Goal: Information Seeking & Learning: Learn about a topic

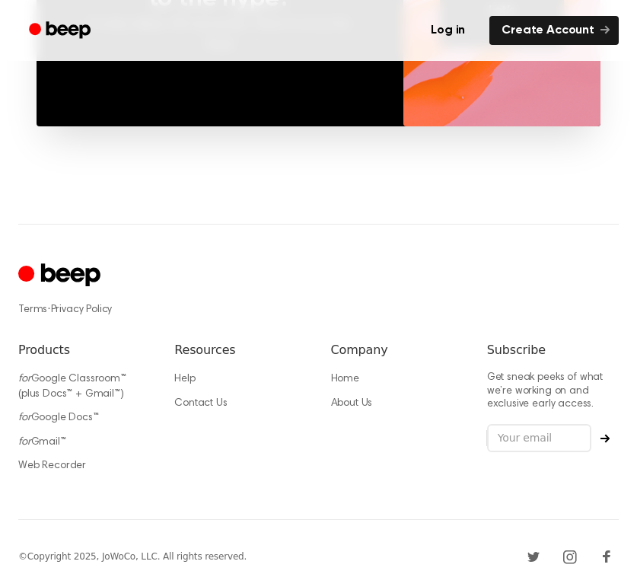
scroll to position [1276, 0]
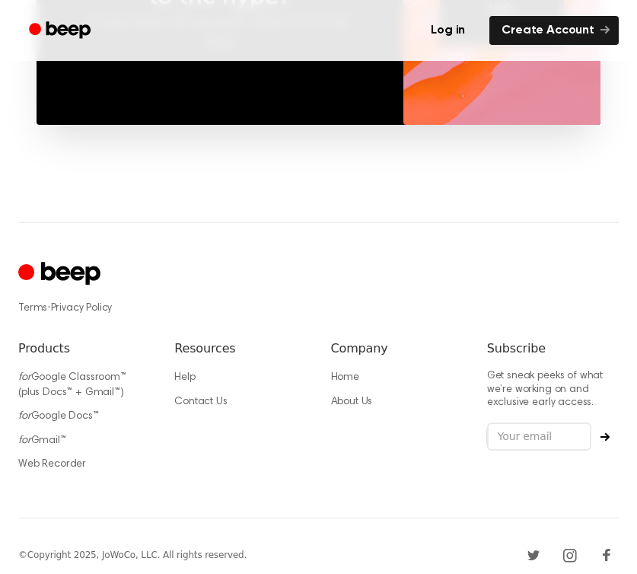
click at [84, 411] on link "for Google Docs™" at bounding box center [58, 416] width 81 height 11
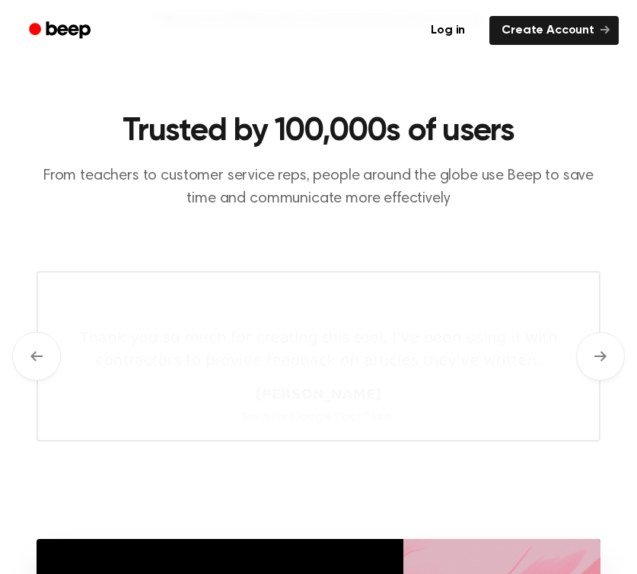
scroll to position [1535, 0]
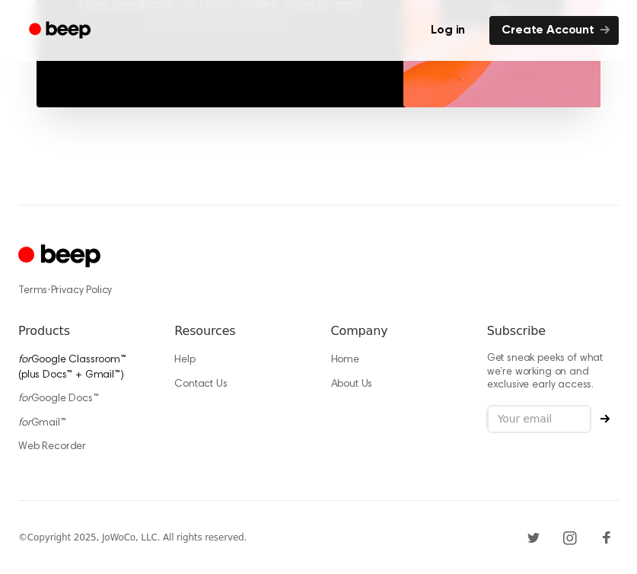
click at [91, 356] on link "for Google Classroom™ (plus Docs™ + Gmail™)" at bounding box center [72, 368] width 108 height 26
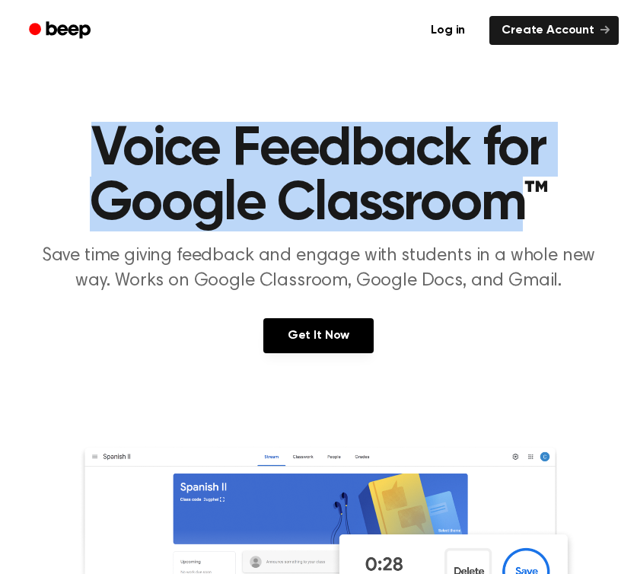
drag, startPoint x: 525, startPoint y: 203, endPoint x: 95, endPoint y: 152, distance: 432.9
click at [95, 152] on h1 "Voice Feedback for Google Classroom™" at bounding box center [318, 177] width 600 height 110
copy h1 "Voice Feedback for Google Classroom"
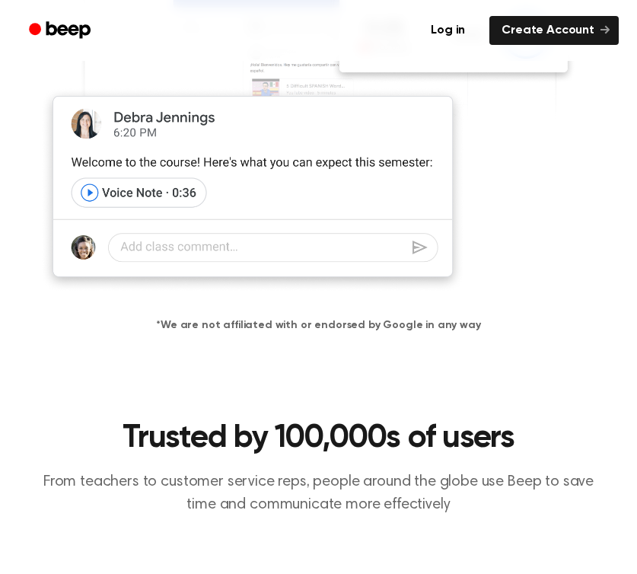
scroll to position [482, 0]
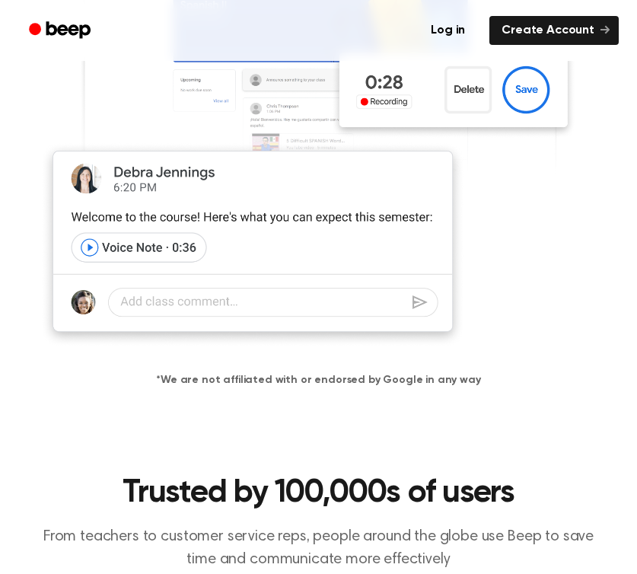
drag, startPoint x: 381, startPoint y: 304, endPoint x: 222, endPoint y: 5, distance: 338.0
click at [0, 0] on div "Log in Create Account Voice Feedback for Google Classroom™ Save time giving fee…" at bounding box center [318, 547] width 637 height 2059
